Goal: Task Accomplishment & Management: Manage account settings

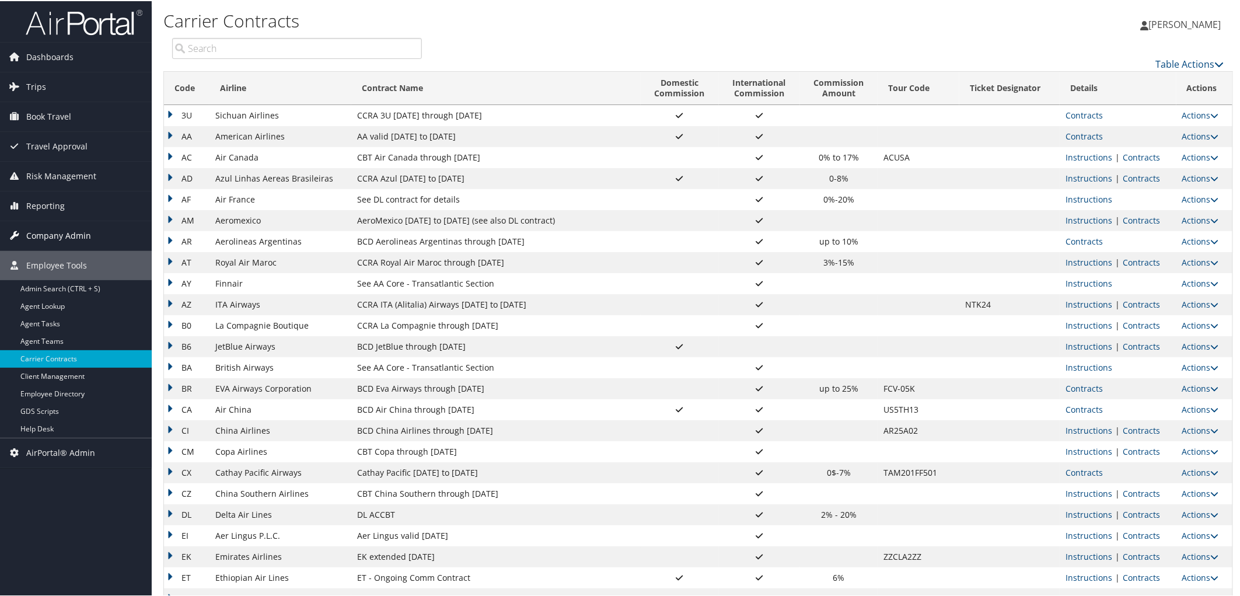
click at [47, 235] on span "Company Admin" at bounding box center [58, 234] width 65 height 29
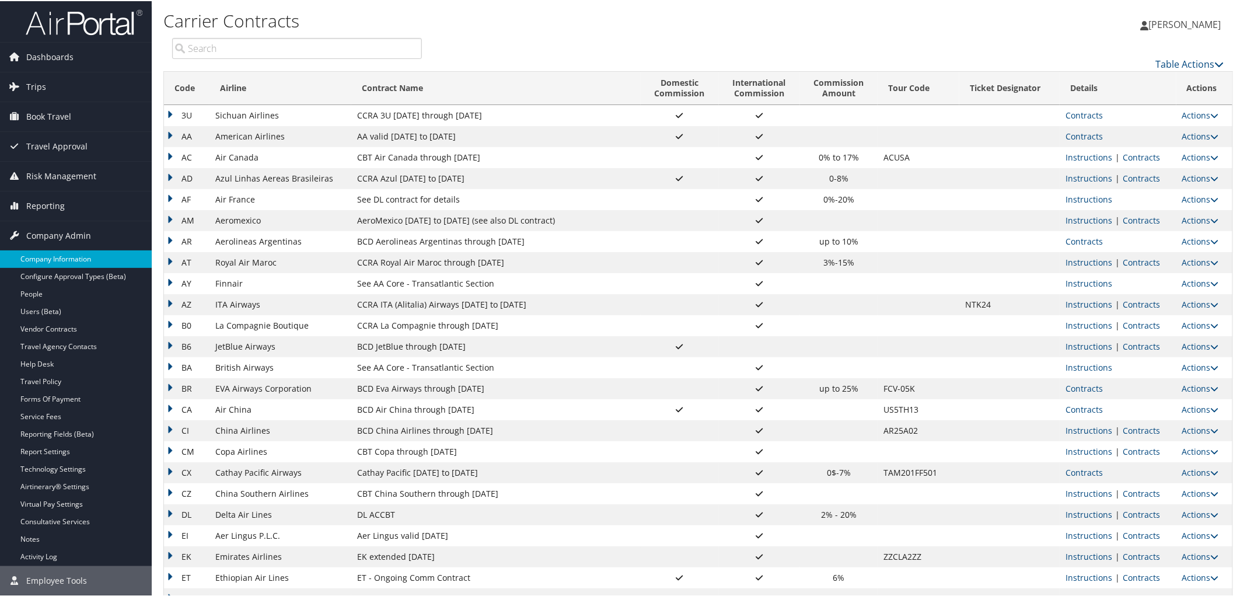
click at [62, 261] on link "Company Information" at bounding box center [76, 258] width 152 height 18
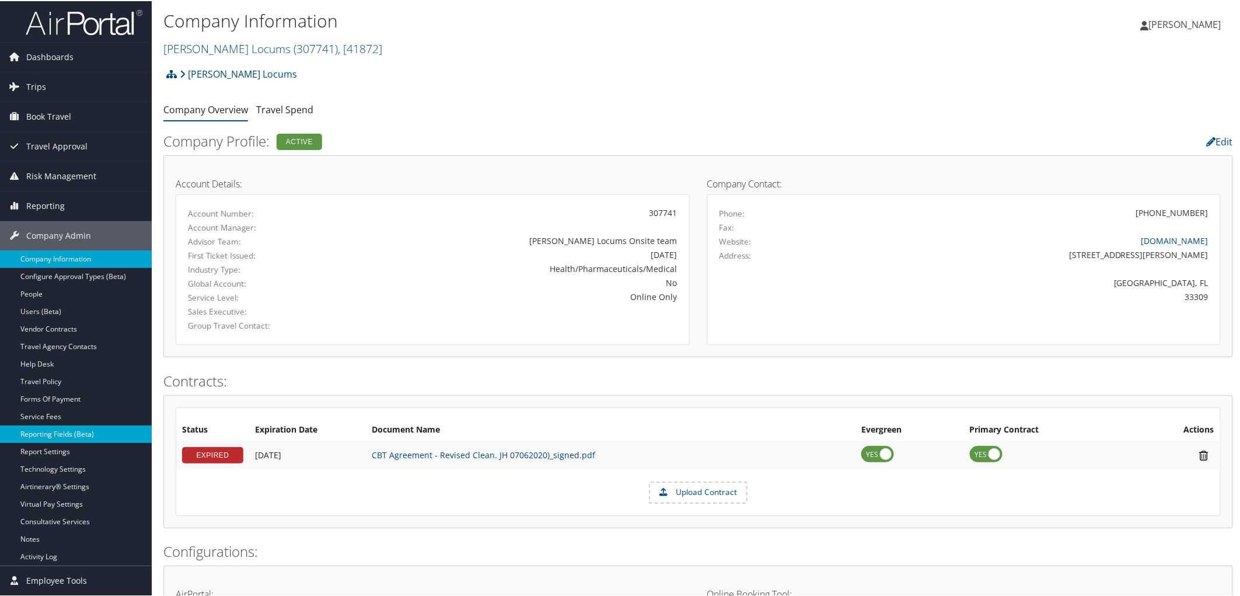
click at [63, 430] on link "Reporting Fields (Beta)" at bounding box center [76, 433] width 152 height 18
click at [50, 452] on link "Report Settings" at bounding box center [76, 451] width 152 height 18
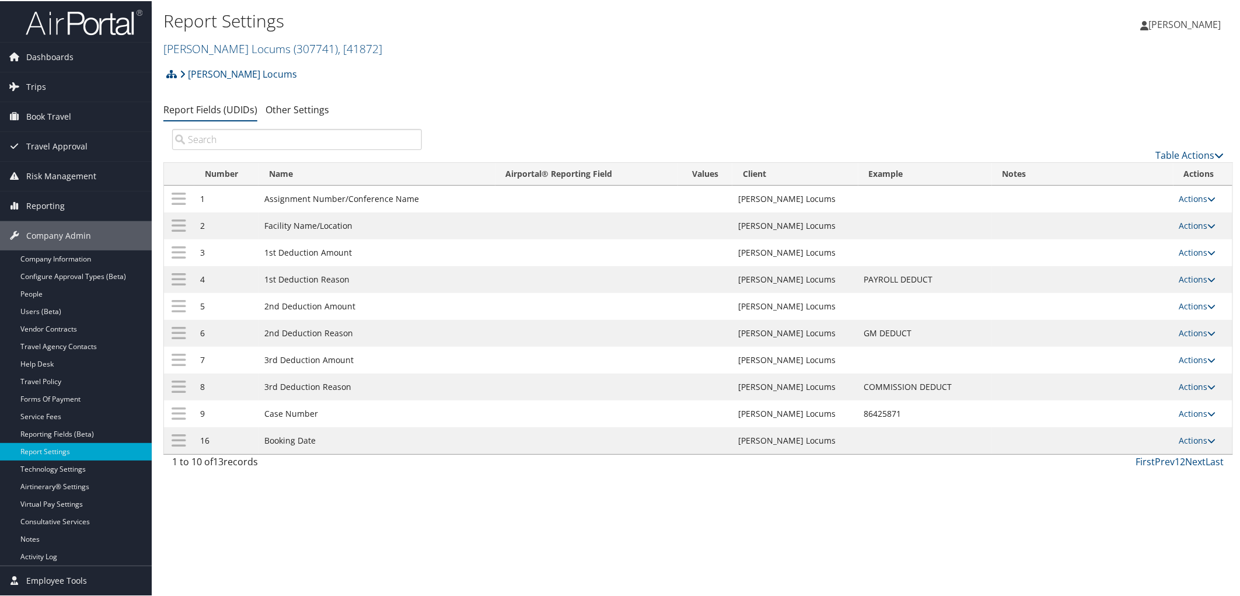
click at [337, 45] on h2 "Hayes Locums ( 307741 ) , [ 41872 ]" at bounding box center [519, 47] width 713 height 20
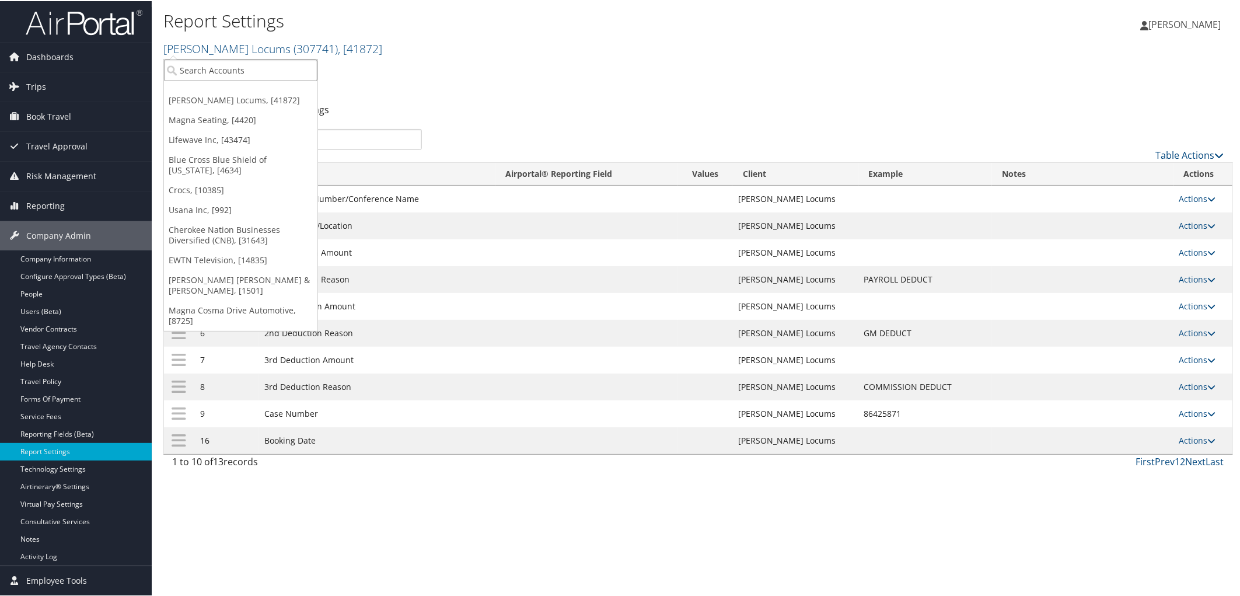
click at [271, 70] on input "search" at bounding box center [240, 69] width 153 height 22
paste input "C10001"
type input "C10001"
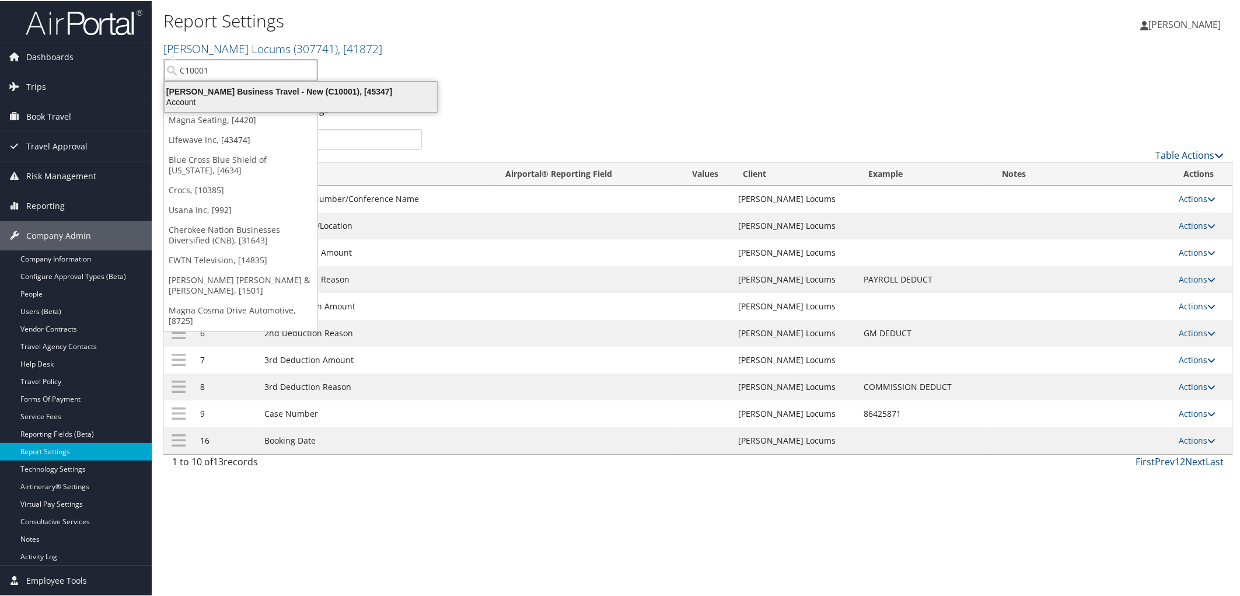
click at [258, 91] on div "Christopherson Business Travel - New (C10001), [45347]" at bounding box center [301, 90] width 287 height 11
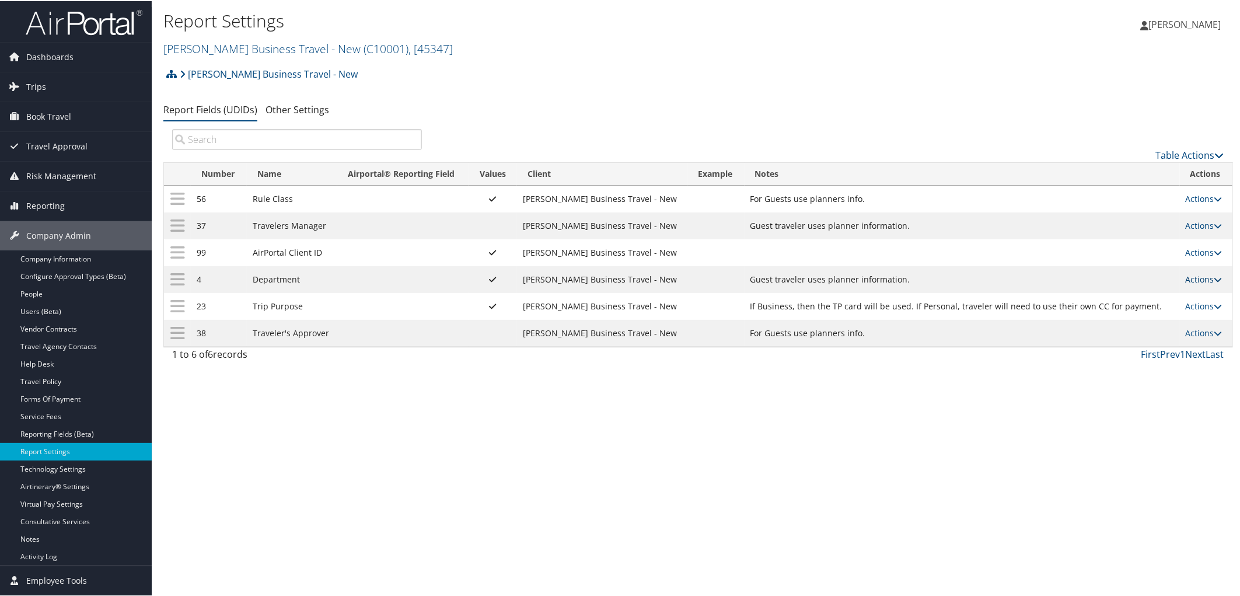
click at [1191, 282] on link "Actions" at bounding box center [1204, 278] width 37 height 11
click at [1128, 337] on link "Edit" at bounding box center [1153, 338] width 126 height 20
select select "both"
select select "profiled"
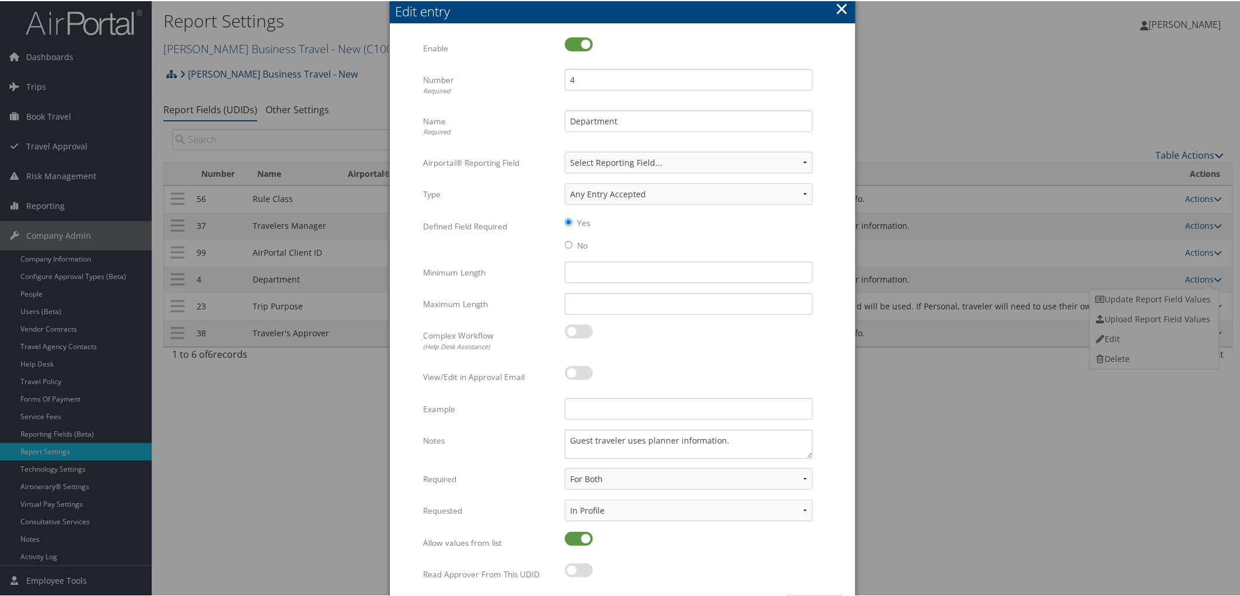
click at [312, 476] on div at bounding box center [622, 298] width 1245 height 596
click at [837, 8] on button "×" at bounding box center [841, 7] width 13 height 23
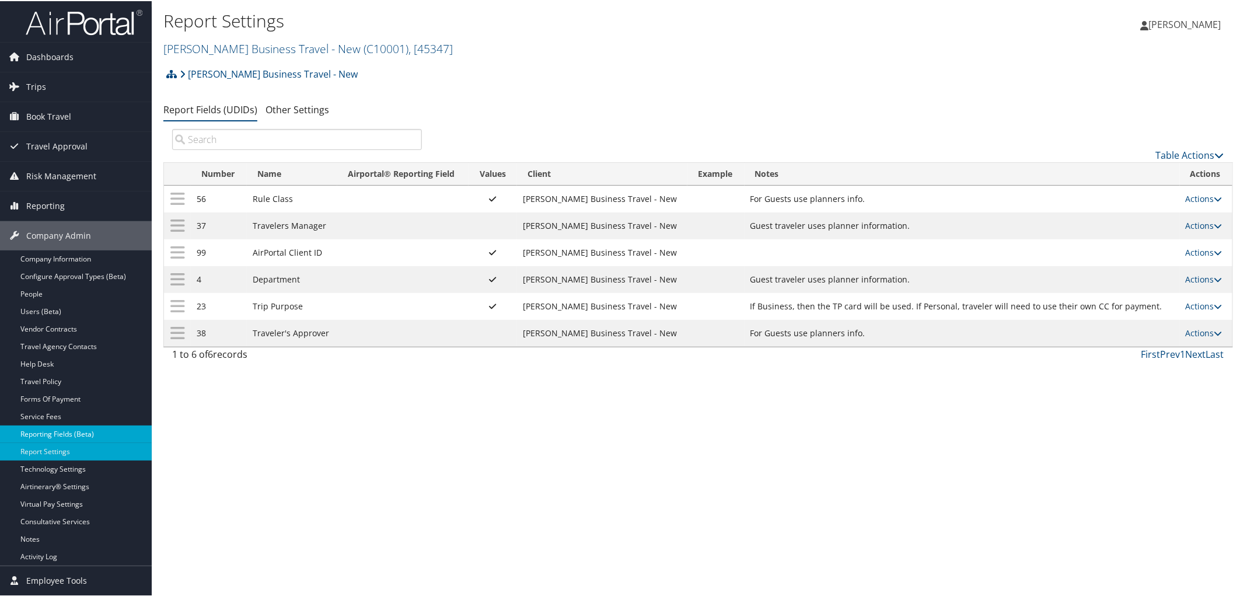
click at [51, 428] on link "Reporting Fields (Beta)" at bounding box center [76, 433] width 152 height 18
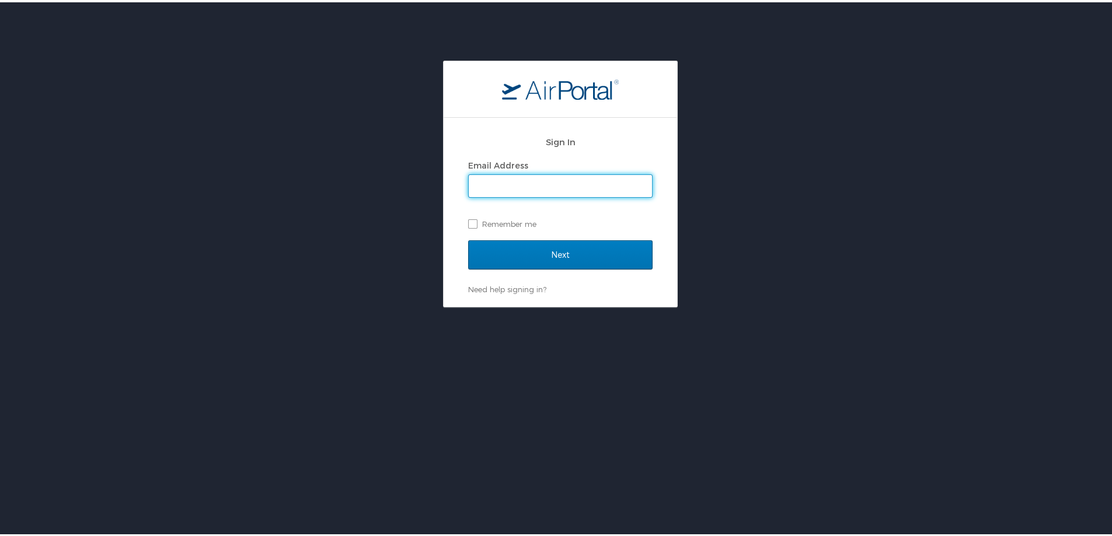
click at [561, 179] on input "Email Address" at bounding box center [560, 184] width 183 height 22
type input "ashley.lammert@cbtravel.com"
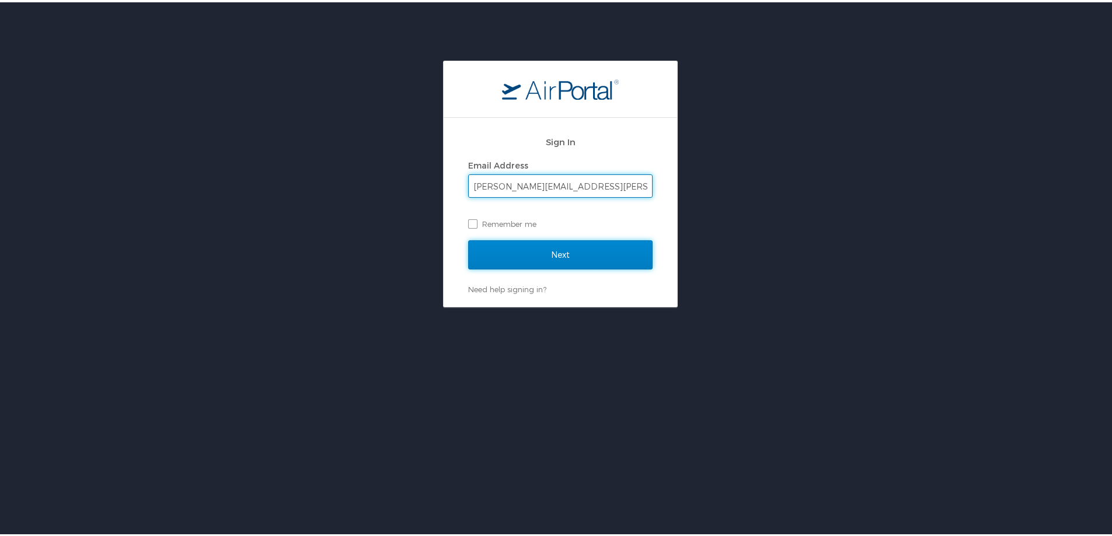
click at [535, 252] on input "Next" at bounding box center [560, 252] width 184 height 29
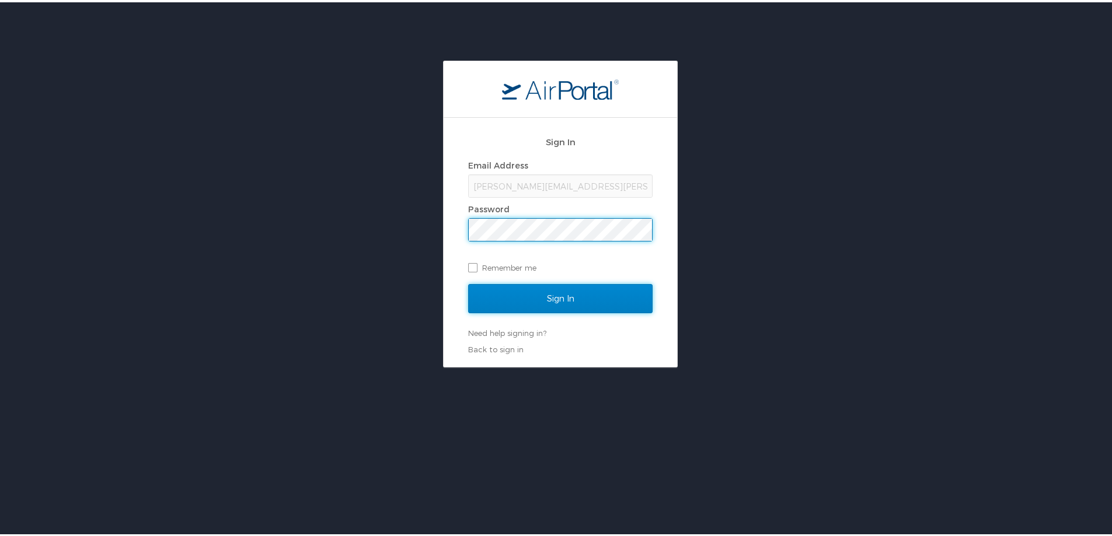
click at [539, 283] on input "Sign In" at bounding box center [560, 296] width 184 height 29
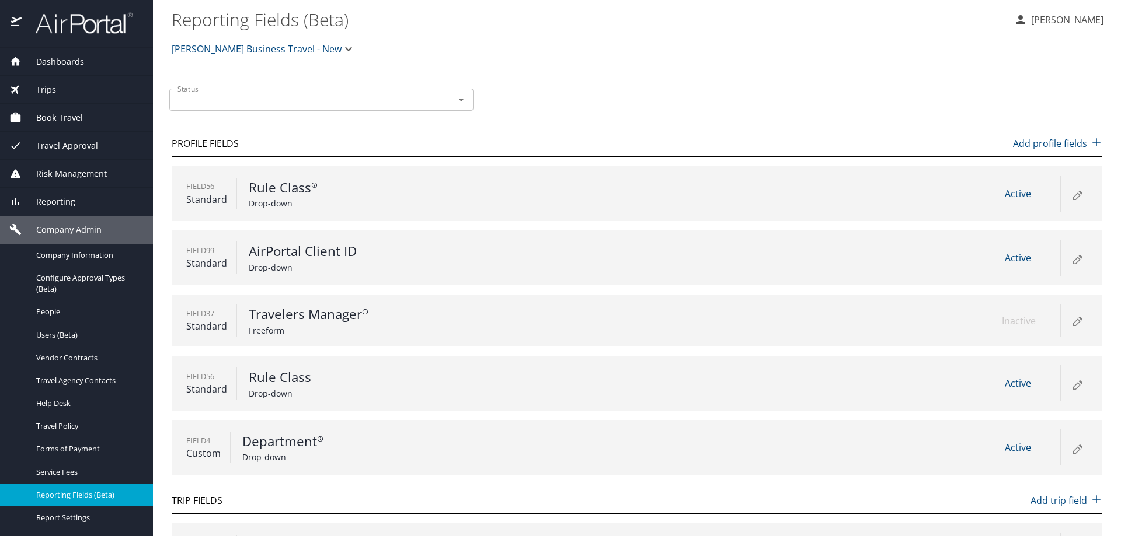
click at [1073, 194] on icon at bounding box center [1076, 196] width 6 height 6
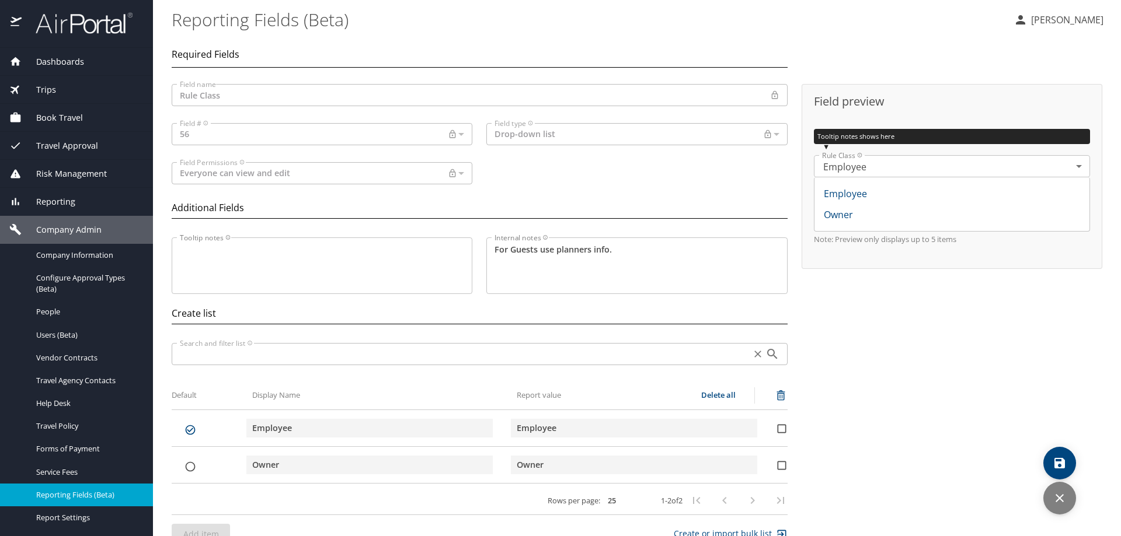
click at [1065, 500] on icon "discard" at bounding box center [1059, 498] width 14 height 14
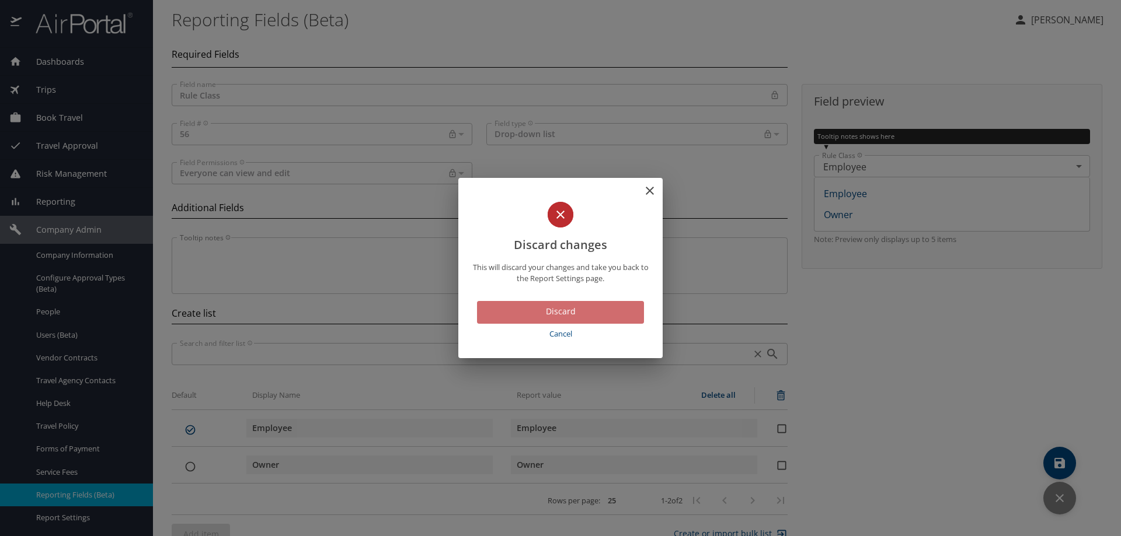
click at [566, 312] on span "Discard" at bounding box center [560, 312] width 148 height 15
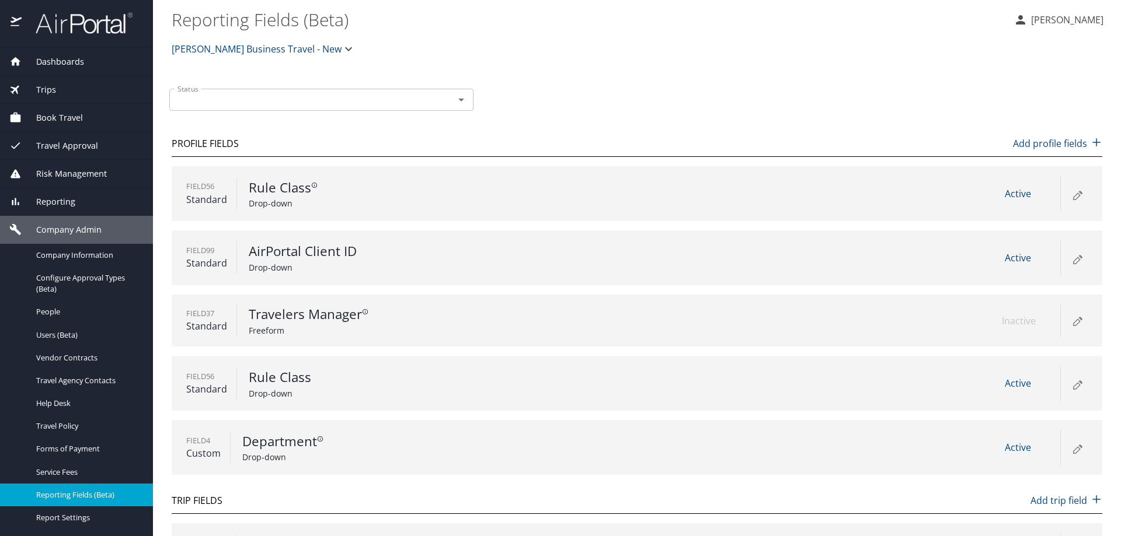
click at [1073, 388] on icon at bounding box center [1076, 386] width 6 height 6
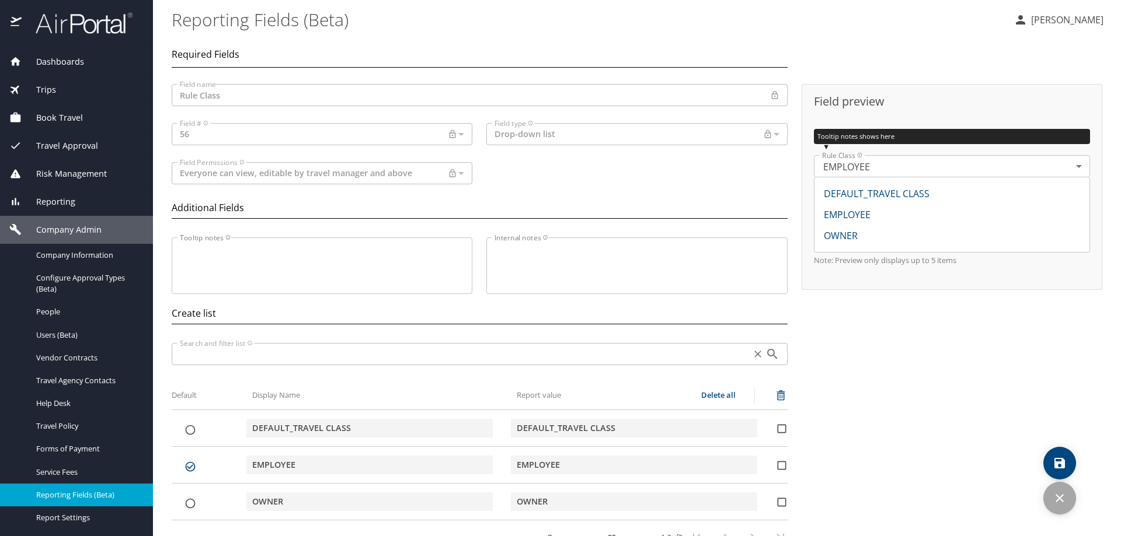
click at [1060, 500] on icon "discard" at bounding box center [1059, 498] width 8 height 8
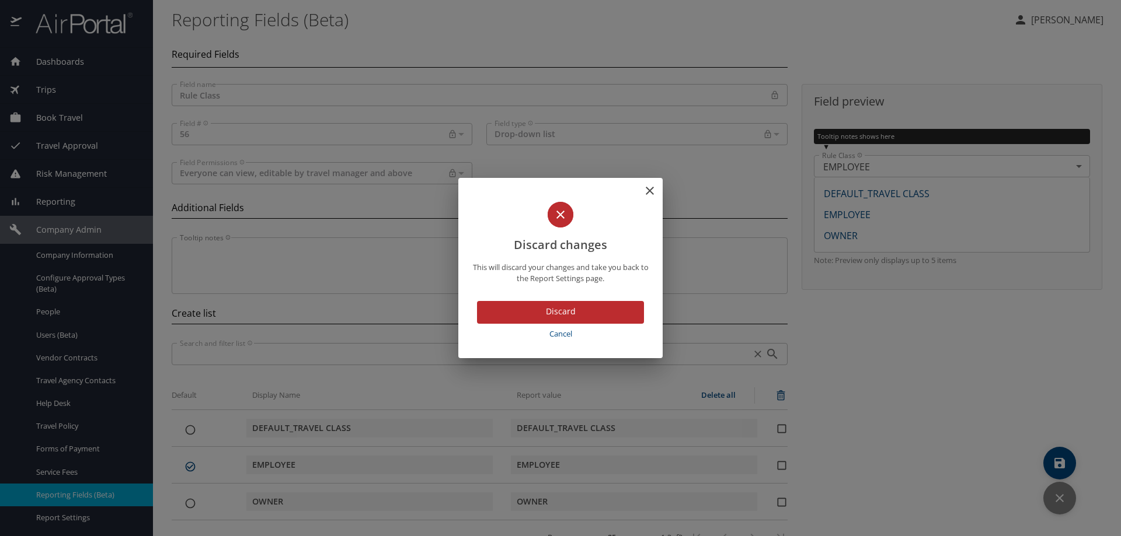
click at [562, 310] on span "Discard" at bounding box center [560, 312] width 148 height 15
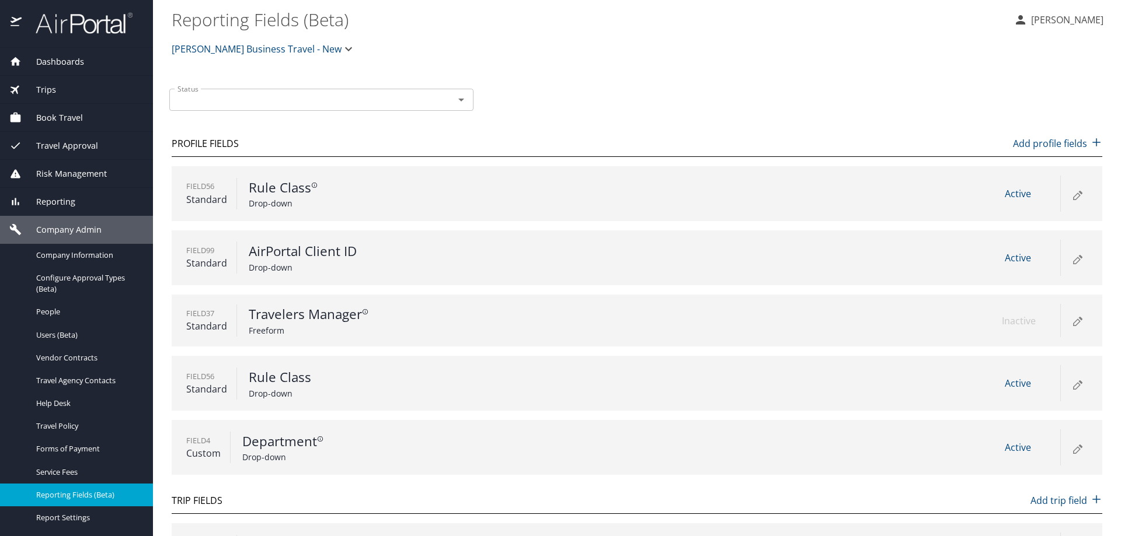
click at [1070, 450] on icon at bounding box center [1077, 448] width 14 height 14
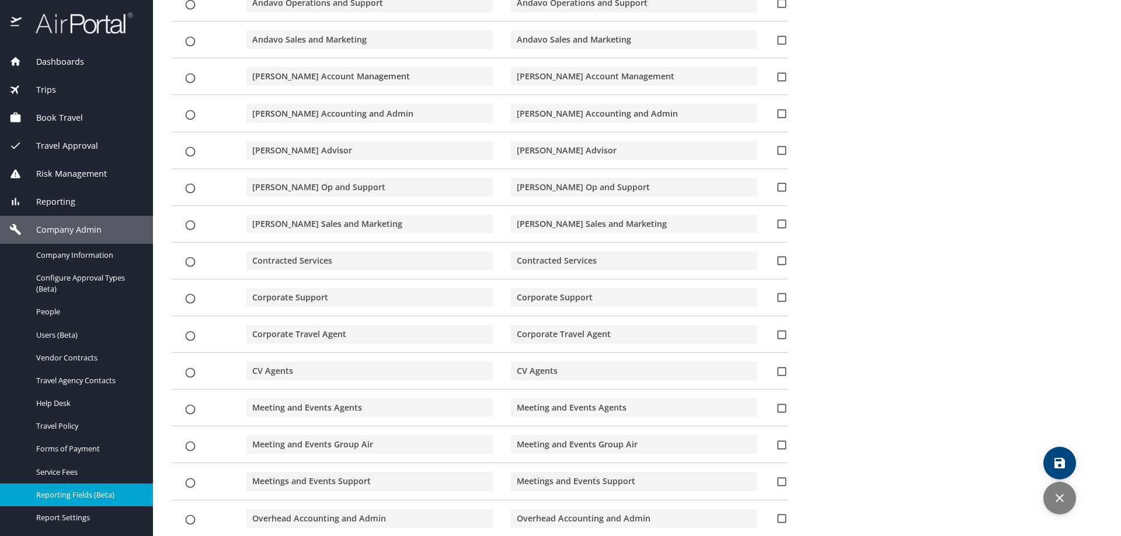
scroll to position [426, 0]
